Goal: Task Accomplishment & Management: Manage account settings

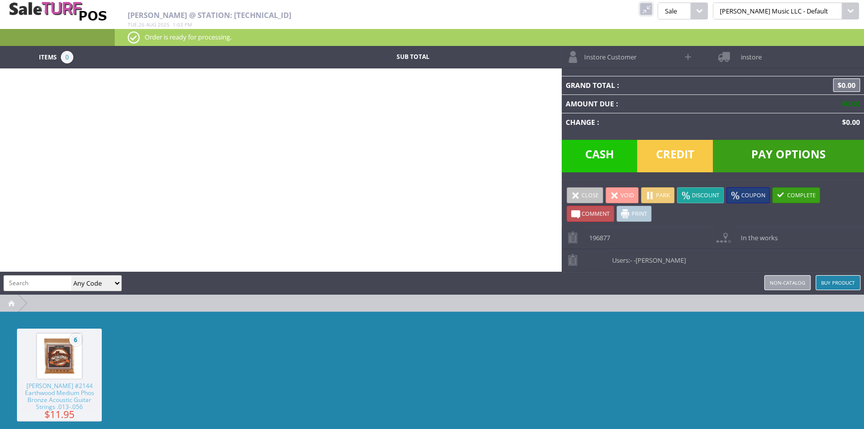
click at [652, 8] on link at bounding box center [646, 8] width 13 height 13
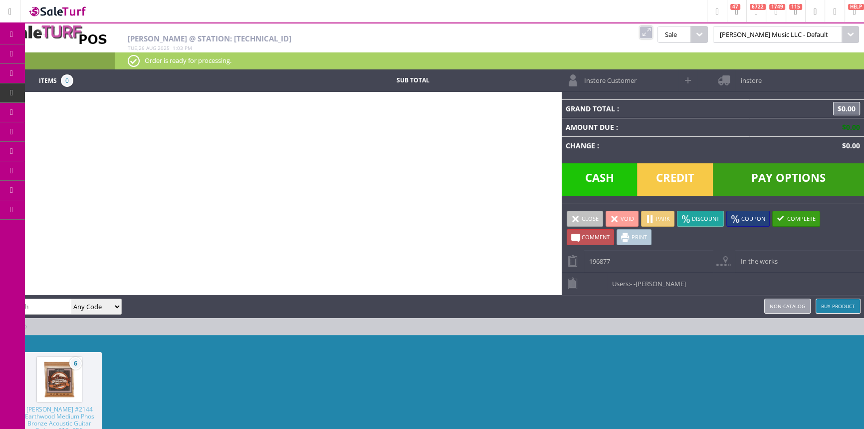
click at [200, 114] on div "Items 0 Sub Total Instore Customer instore Grand Total : $0.00 Amount Due : $0.…" at bounding box center [432, 276] width 864 height 415
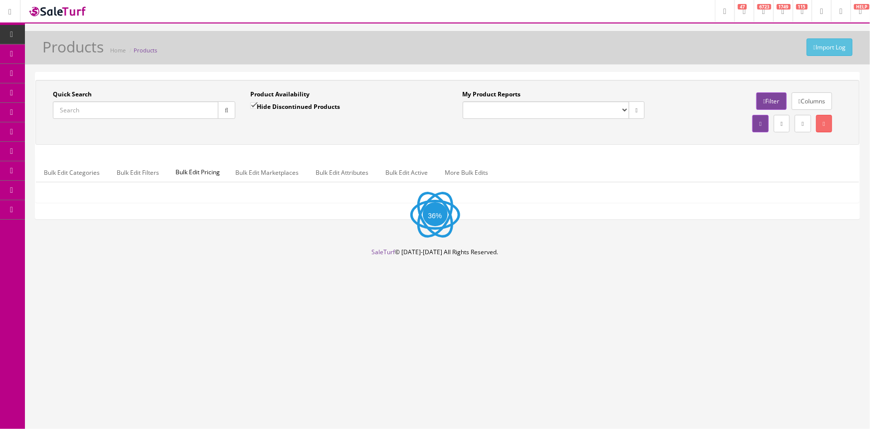
click at [93, 112] on input "Quick Search" at bounding box center [136, 109] width 166 height 17
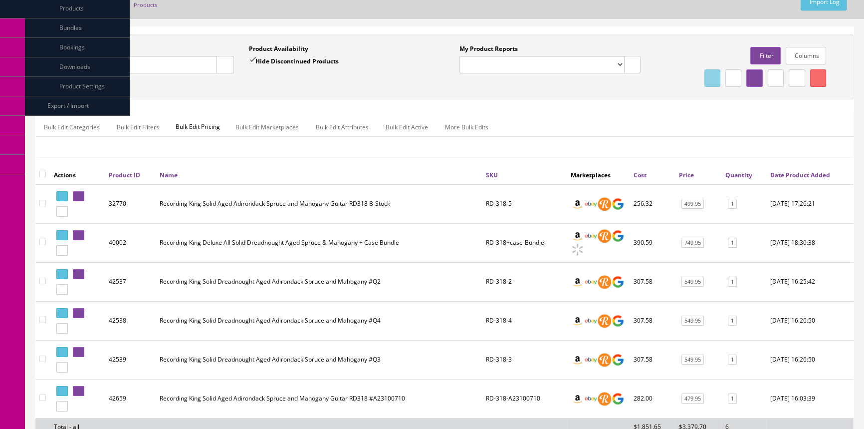
scroll to position [45, 0]
click at [74, 67] on input "rd-318" at bounding box center [135, 64] width 164 height 17
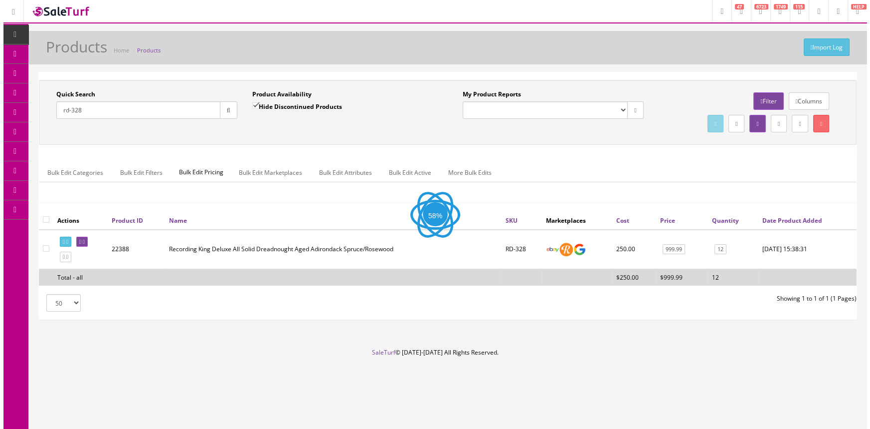
scroll to position [0, 0]
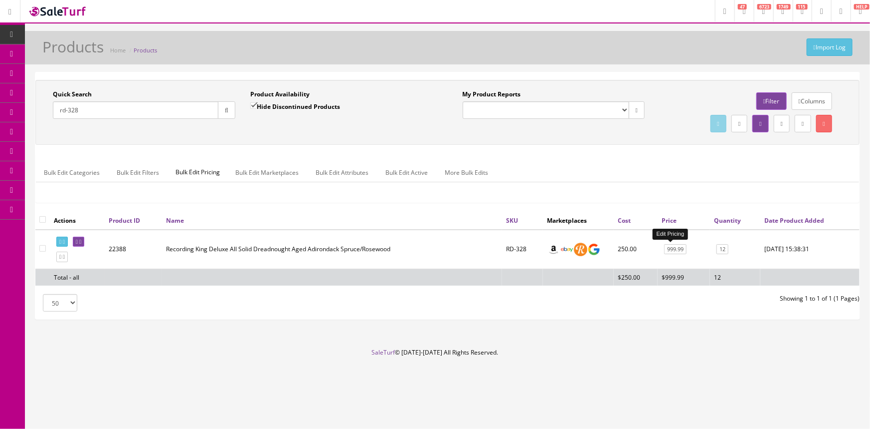
click at [671, 251] on link "999.99" at bounding box center [675, 249] width 22 height 10
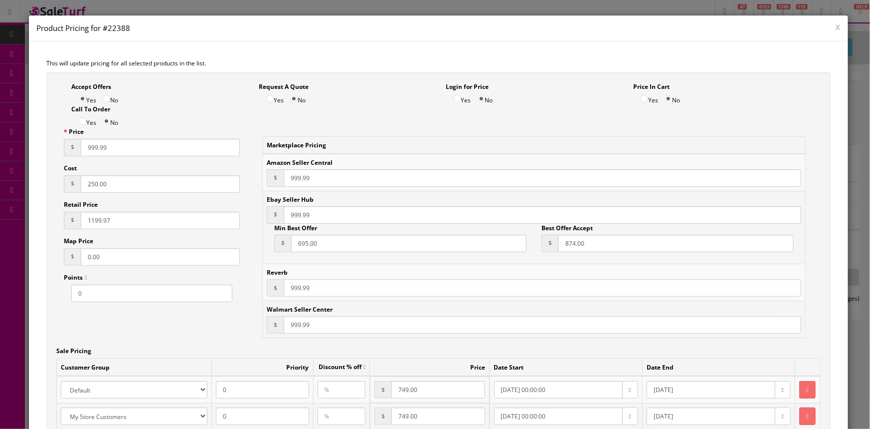
click at [836, 24] on button "x" at bounding box center [838, 26] width 5 height 9
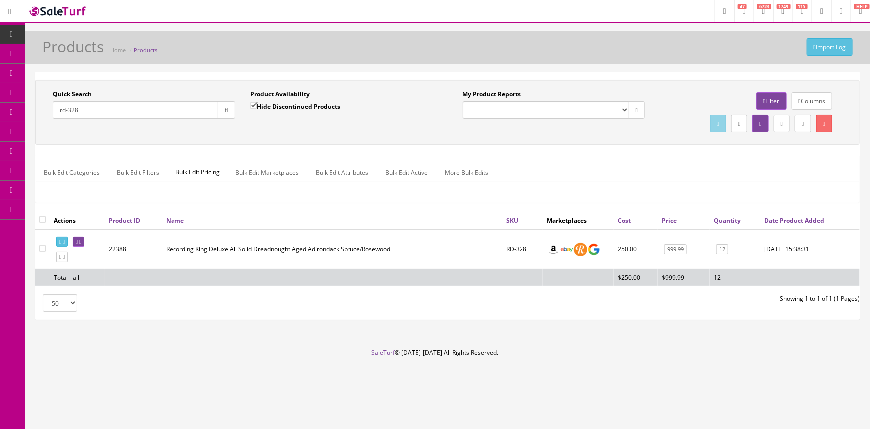
click at [534, 163] on ul "Bulk Edit Categories Bulk Edit Filters Bulk Edit Pricing Bulk Edit Marketplaces…" at bounding box center [448, 172] width 824 height 19
click at [115, 113] on input "rd-328" at bounding box center [136, 109] width 166 height 17
type input "r"
type input "sn-1x"
click at [81, 239] on icon at bounding box center [80, 241] width 2 height 5
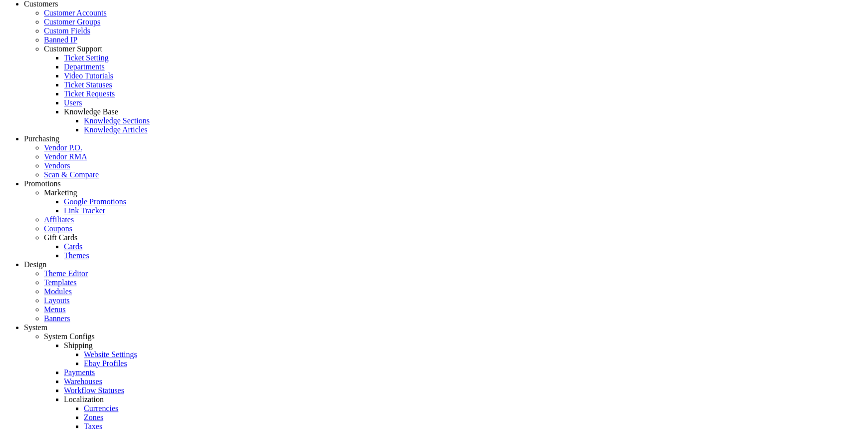
scroll to position [998, 0]
